Goal: Transaction & Acquisition: Obtain resource

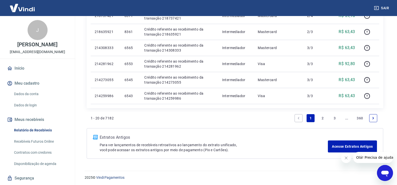
scroll to position [336, 0]
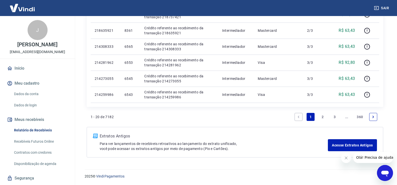
click at [322, 116] on link "2" at bounding box center [323, 117] width 8 height 8
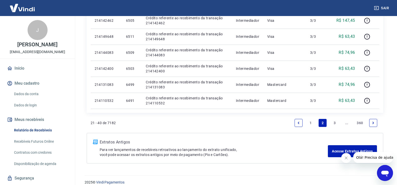
scroll to position [352, 0]
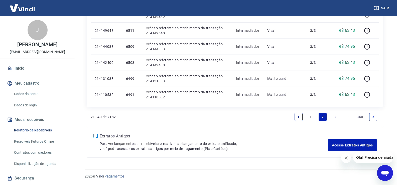
click at [334, 117] on link "3" at bounding box center [335, 117] width 8 height 8
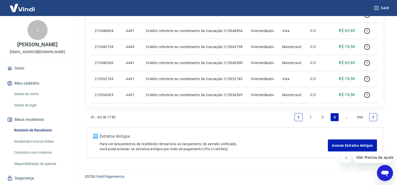
scroll to position [352, 0]
drag, startPoint x: 372, startPoint y: 115, endPoint x: 347, endPoint y: 123, distance: 25.8
click at [372, 116] on icon "Next page" at bounding box center [373, 117] width 4 height 4
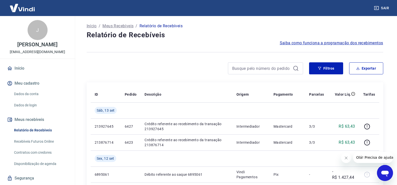
click at [20, 67] on link "Início" at bounding box center [37, 68] width 63 height 11
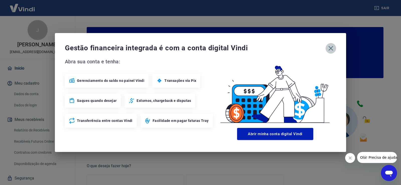
click at [331, 49] on icon "button" at bounding box center [330, 48] width 5 height 5
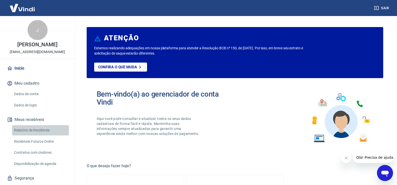
click at [47, 128] on link "Relatório de Recebíveis" at bounding box center [40, 130] width 57 height 10
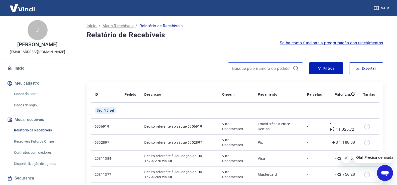
click at [260, 71] on input at bounding box center [261, 69] width 59 height 8
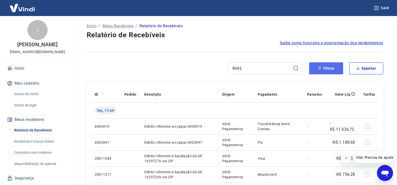
click at [322, 66] on button "Filtros" at bounding box center [326, 68] width 34 height 12
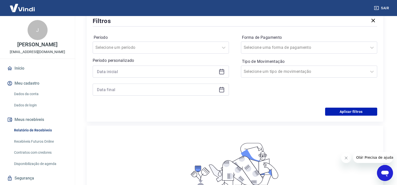
scroll to position [25, 0]
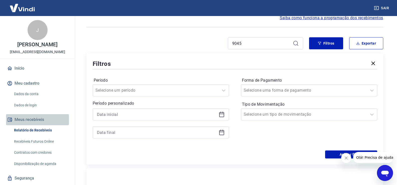
click at [44, 119] on button "Meus recebíveis" at bounding box center [37, 119] width 63 height 11
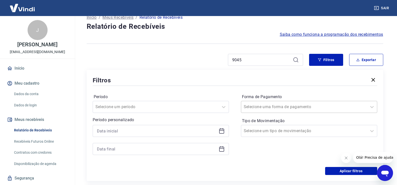
scroll to position [0, 0]
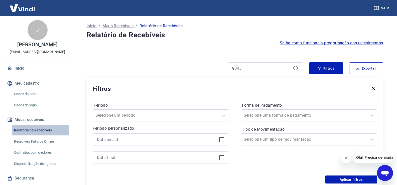
click at [44, 128] on link "Relatório de Recebíveis" at bounding box center [40, 130] width 57 height 10
click at [375, 88] on icon "button" at bounding box center [373, 88] width 6 height 6
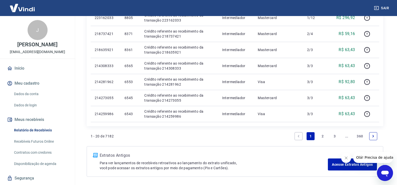
scroll to position [336, 0]
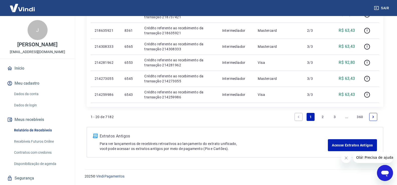
click at [336, 116] on link "3" at bounding box center [335, 117] width 8 height 8
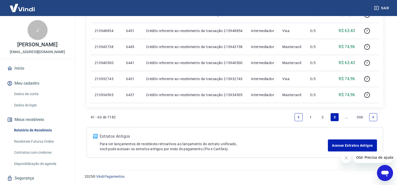
scroll to position [352, 0]
click at [372, 116] on icon "Next page" at bounding box center [373, 117] width 4 height 4
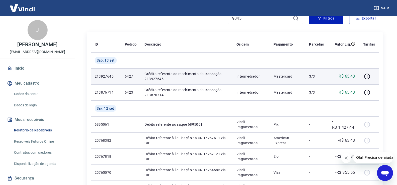
scroll to position [100, 0]
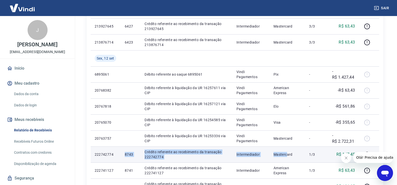
drag, startPoint x: 115, startPoint y: 155, endPoint x: 287, endPoint y: 156, distance: 171.8
click at [287, 156] on tr "222742774 8743 Crédito referente ao recebimento da transação 222742774 Intermed…" at bounding box center [235, 155] width 289 height 16
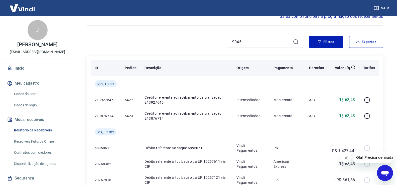
scroll to position [0, 0]
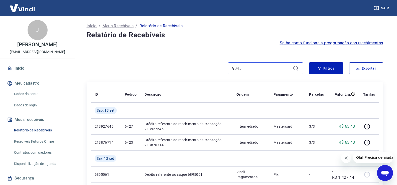
click at [256, 69] on input "9045" at bounding box center [261, 69] width 59 height 8
type input "9"
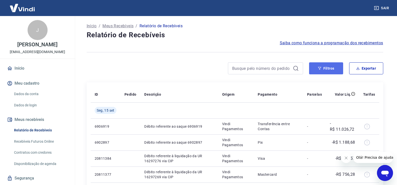
click at [322, 68] on button "Filtros" at bounding box center [326, 68] width 34 height 12
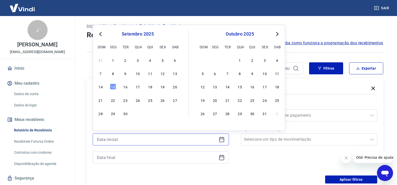
click at [118, 137] on input at bounding box center [157, 140] width 120 height 8
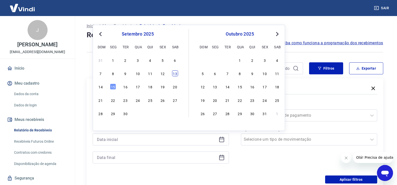
click at [176, 74] on div "13" at bounding box center [175, 73] width 6 height 6
type input "[DATE]"
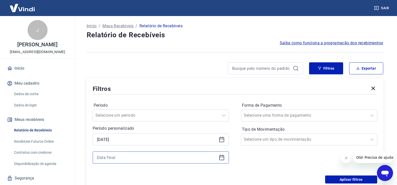
click at [112, 158] on input at bounding box center [157, 158] width 120 height 8
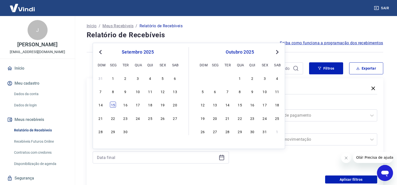
click at [115, 104] on div "15" at bounding box center [113, 105] width 6 height 6
type input "[DATE]"
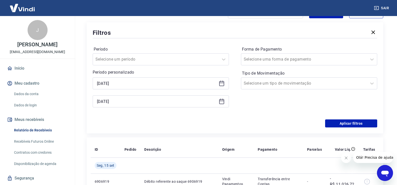
scroll to position [75, 0]
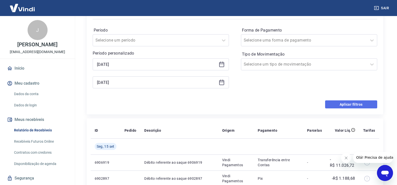
click at [346, 105] on button "Aplicar filtros" at bounding box center [351, 104] width 52 height 8
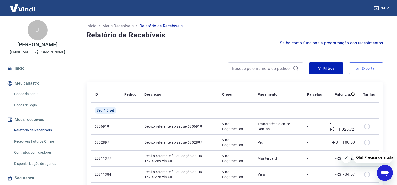
click at [366, 69] on button "Exportar" at bounding box center [366, 68] width 34 height 12
type input "[DATE]"
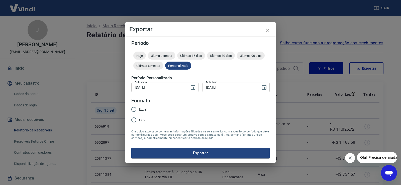
click at [135, 109] on input "Excel" at bounding box center [133, 109] width 11 height 11
radio input "true"
click at [209, 151] on button "Exportar" at bounding box center [200, 153] width 138 height 11
